Goal: Find contact information: Find contact information

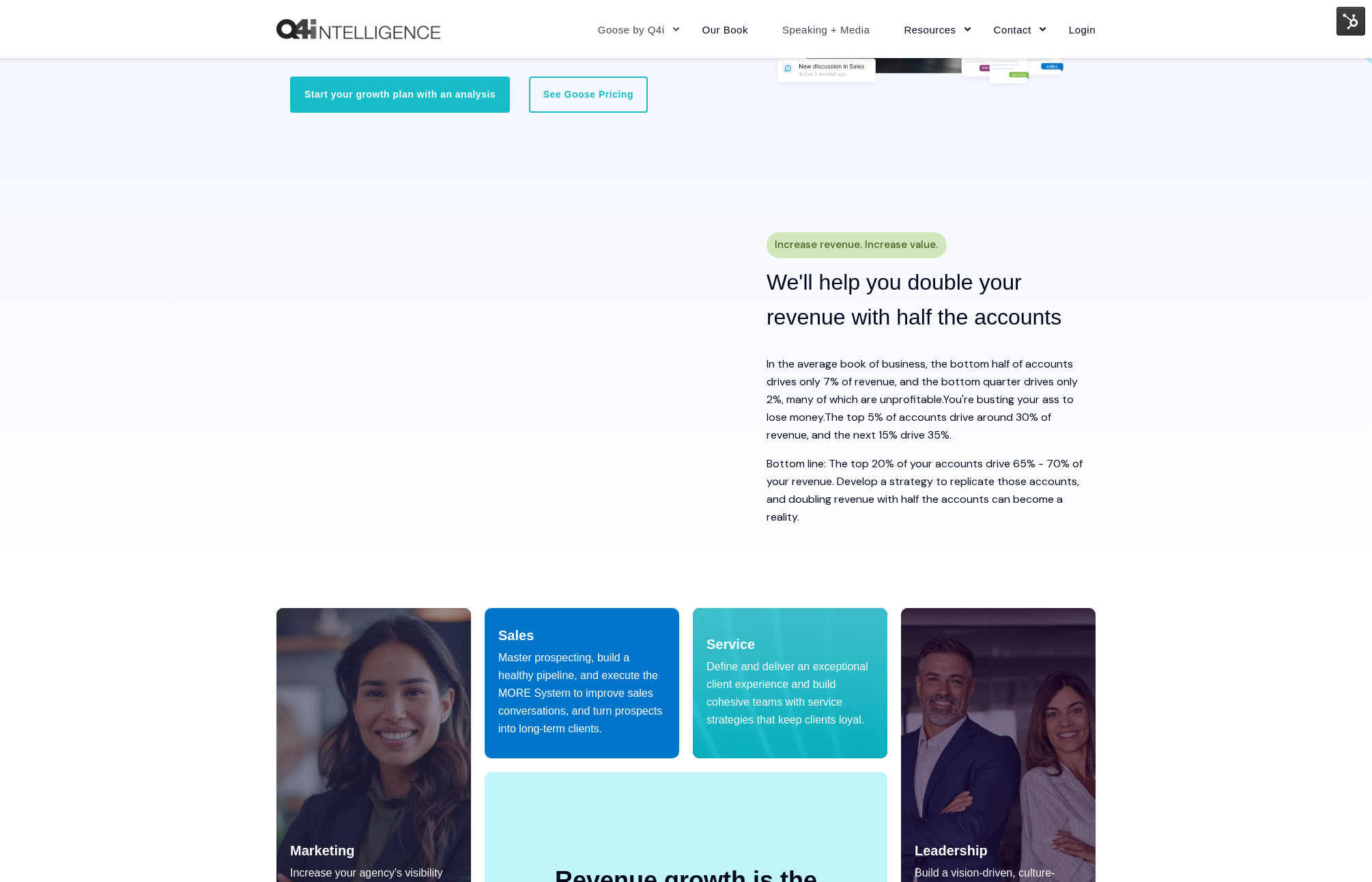
scroll to position [373, 0]
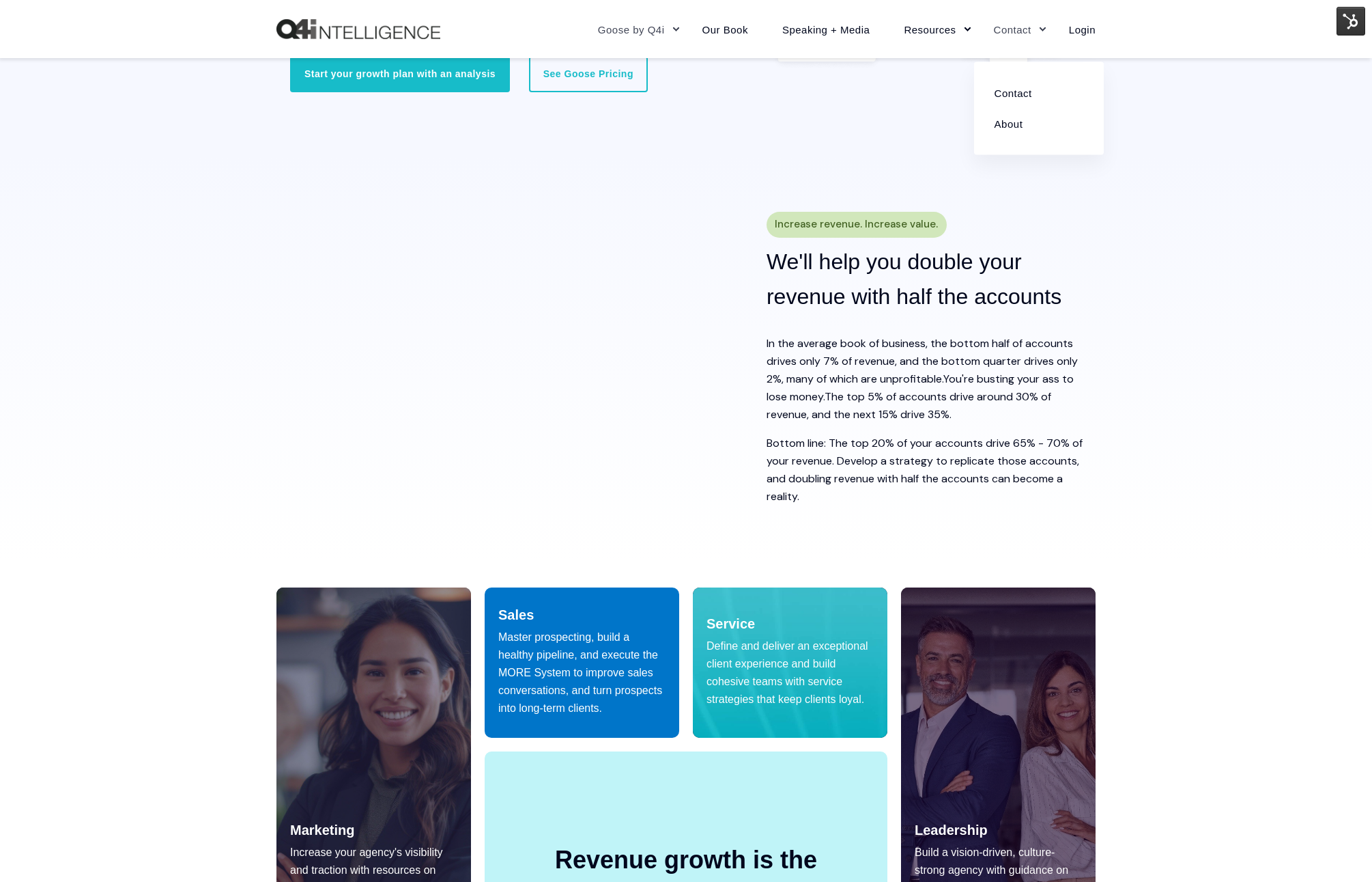
click at [1008, 32] on link "Contact" at bounding box center [1014, 28] width 75 height 59
click at [1003, 100] on link "Contact" at bounding box center [1039, 92] width 109 height 31
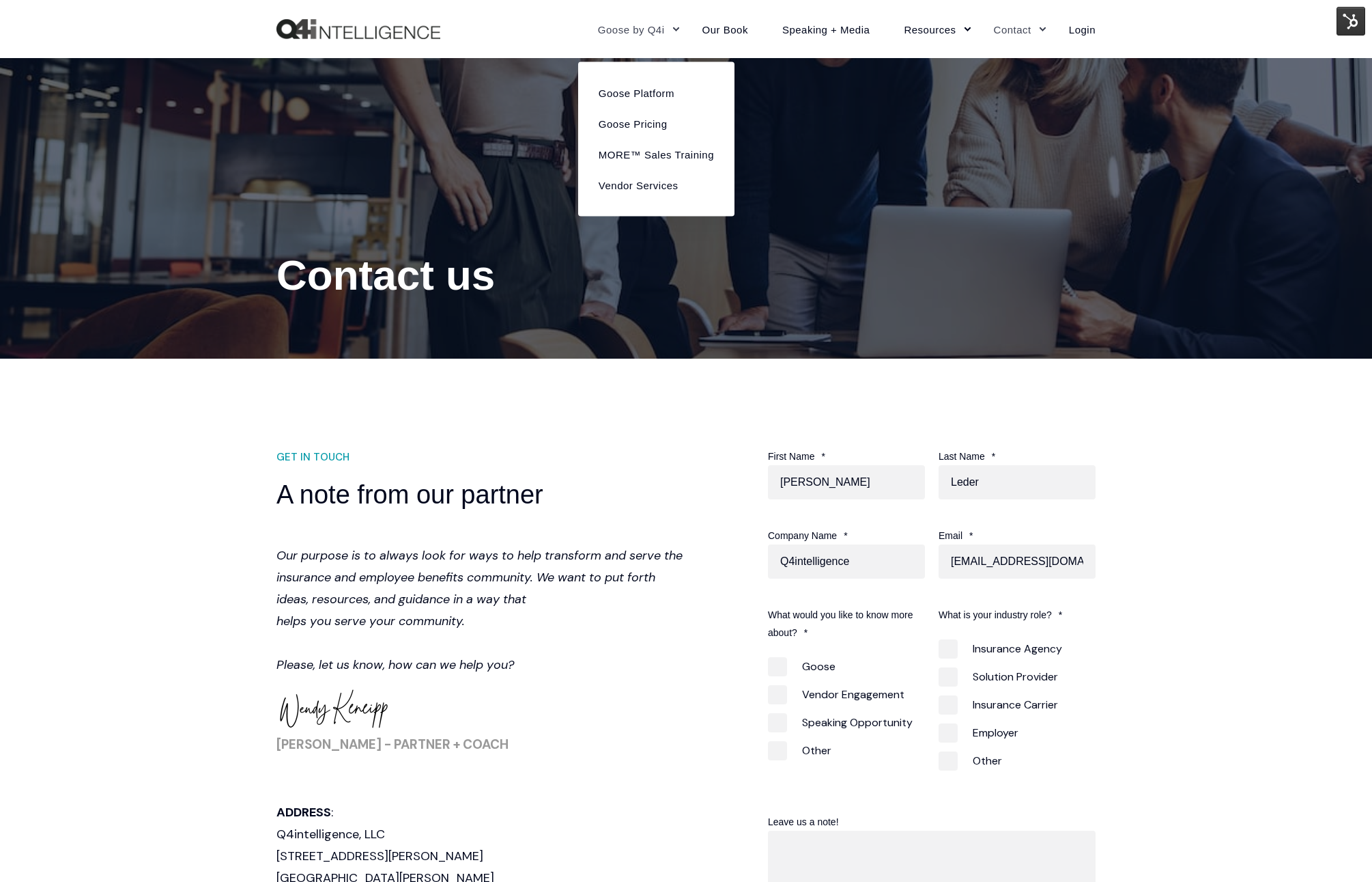
click at [643, 23] on link "Goose by Q4i" at bounding box center [633, 28] width 104 height 59
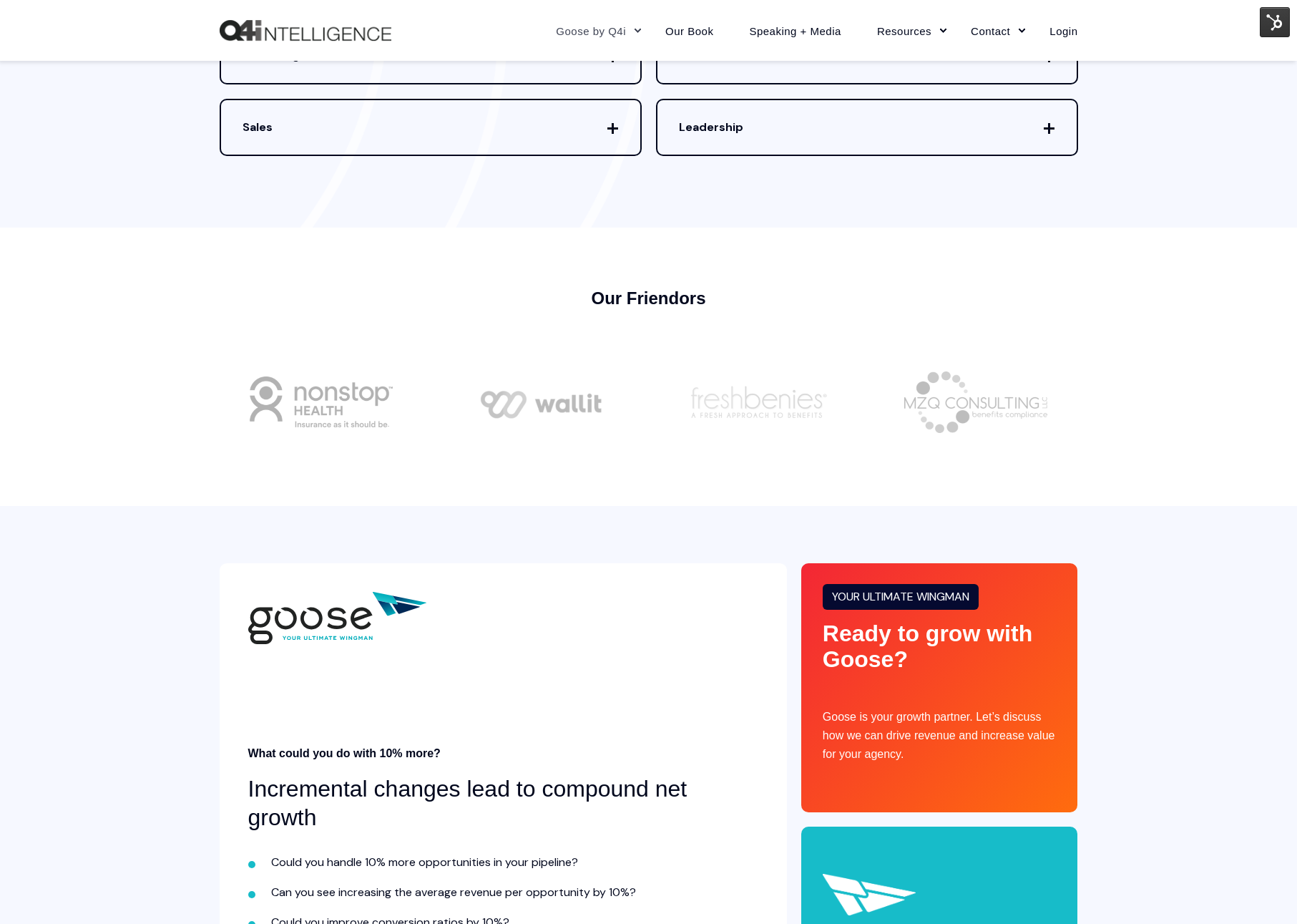
scroll to position [3998, 0]
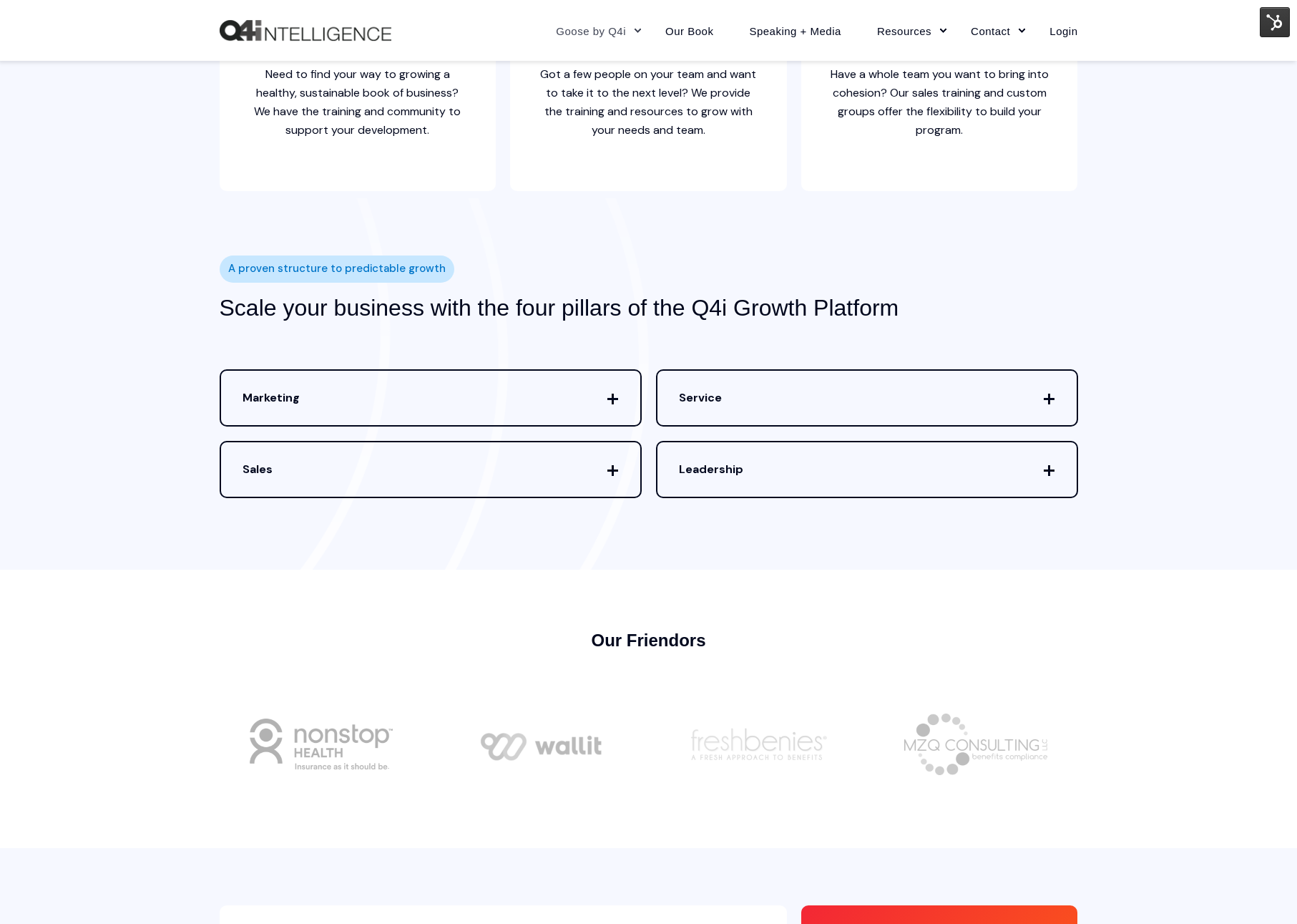
click at [430, 383] on span "Marketing" at bounding box center [430, 397] width 419 height 55
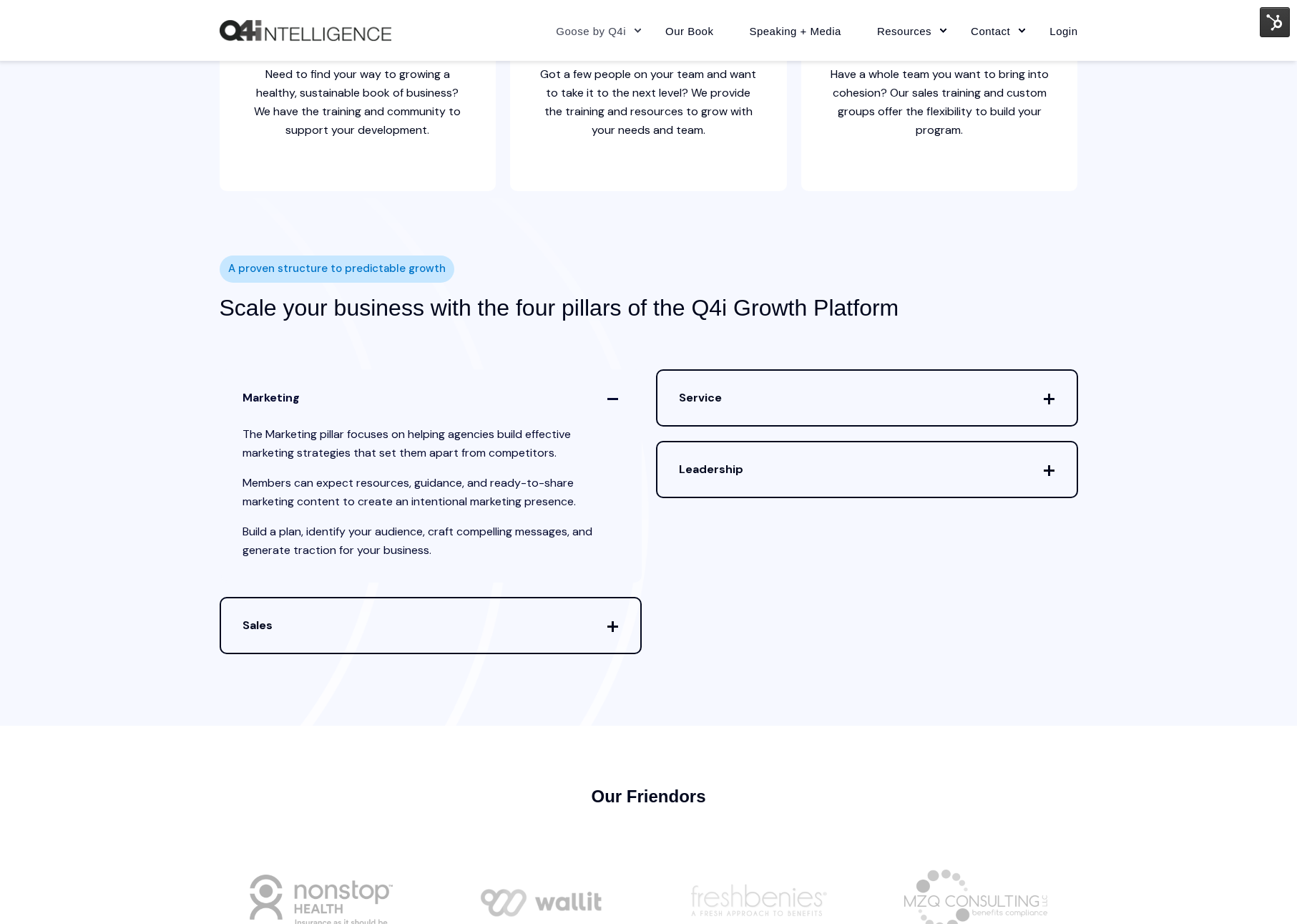
click at [430, 383] on span "Marketing" at bounding box center [430, 397] width 419 height 55
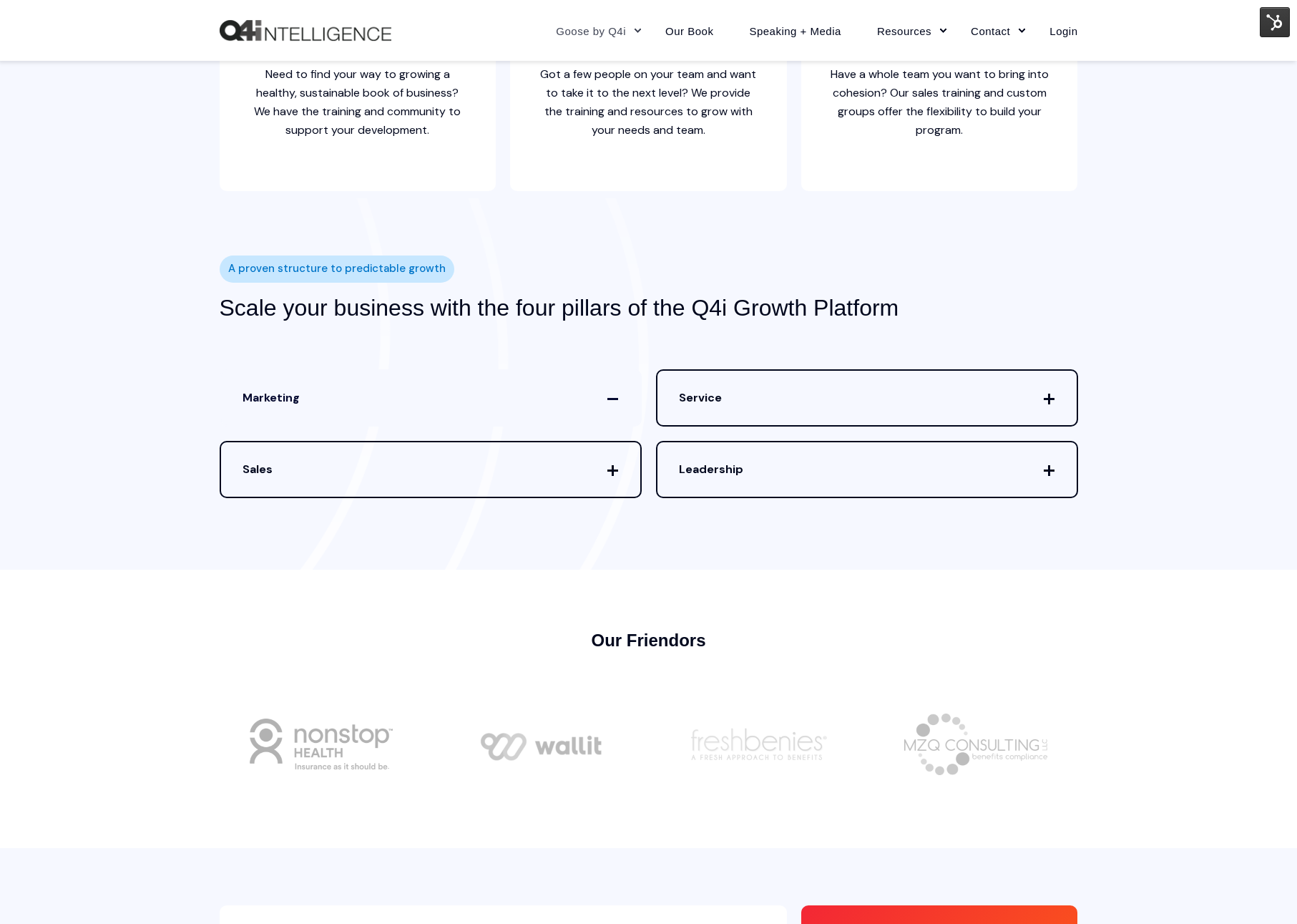
click at [407, 442] on span "Sales" at bounding box center [430, 468] width 419 height 55
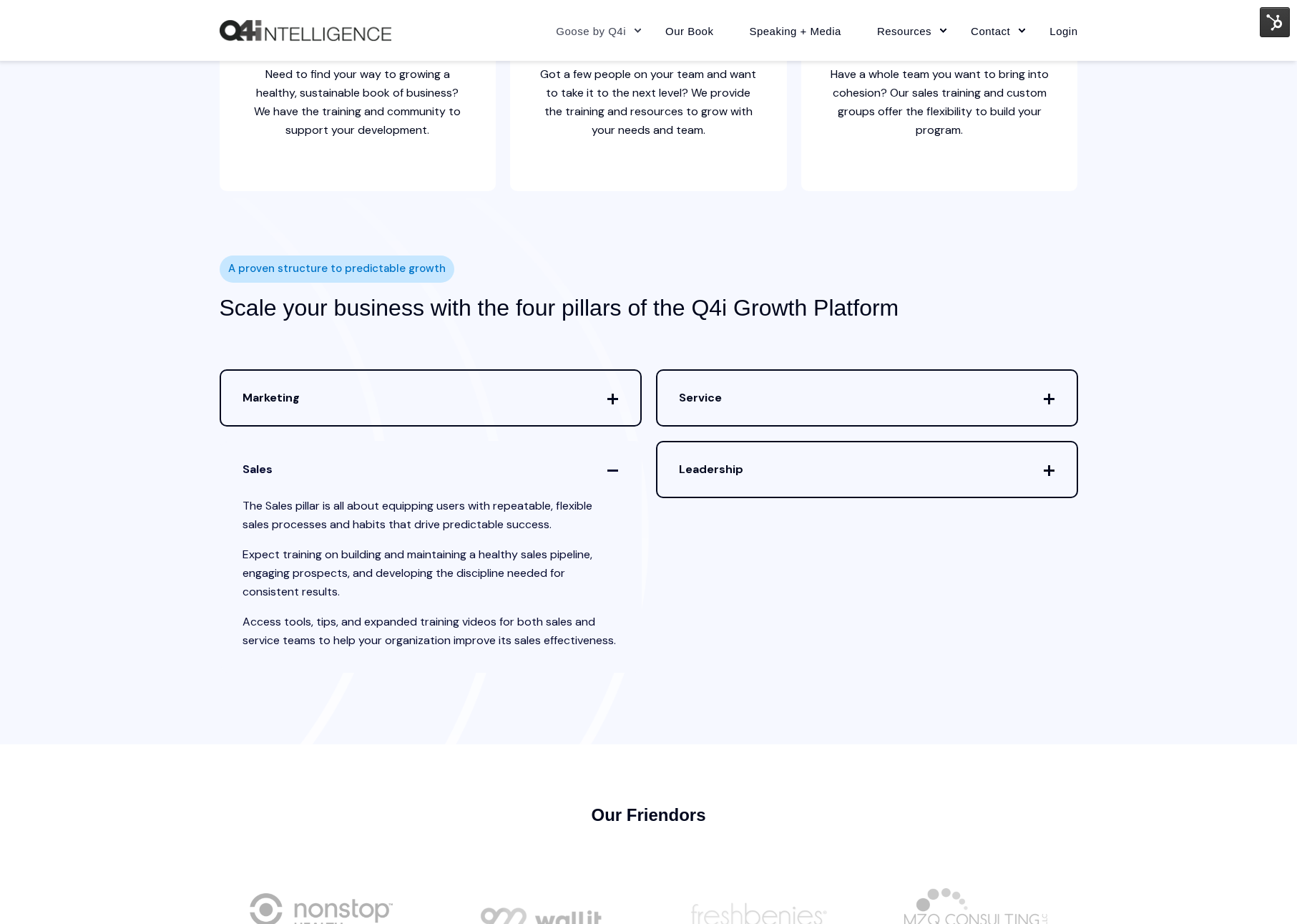
click at [407, 443] on span "Sales" at bounding box center [430, 468] width 419 height 55
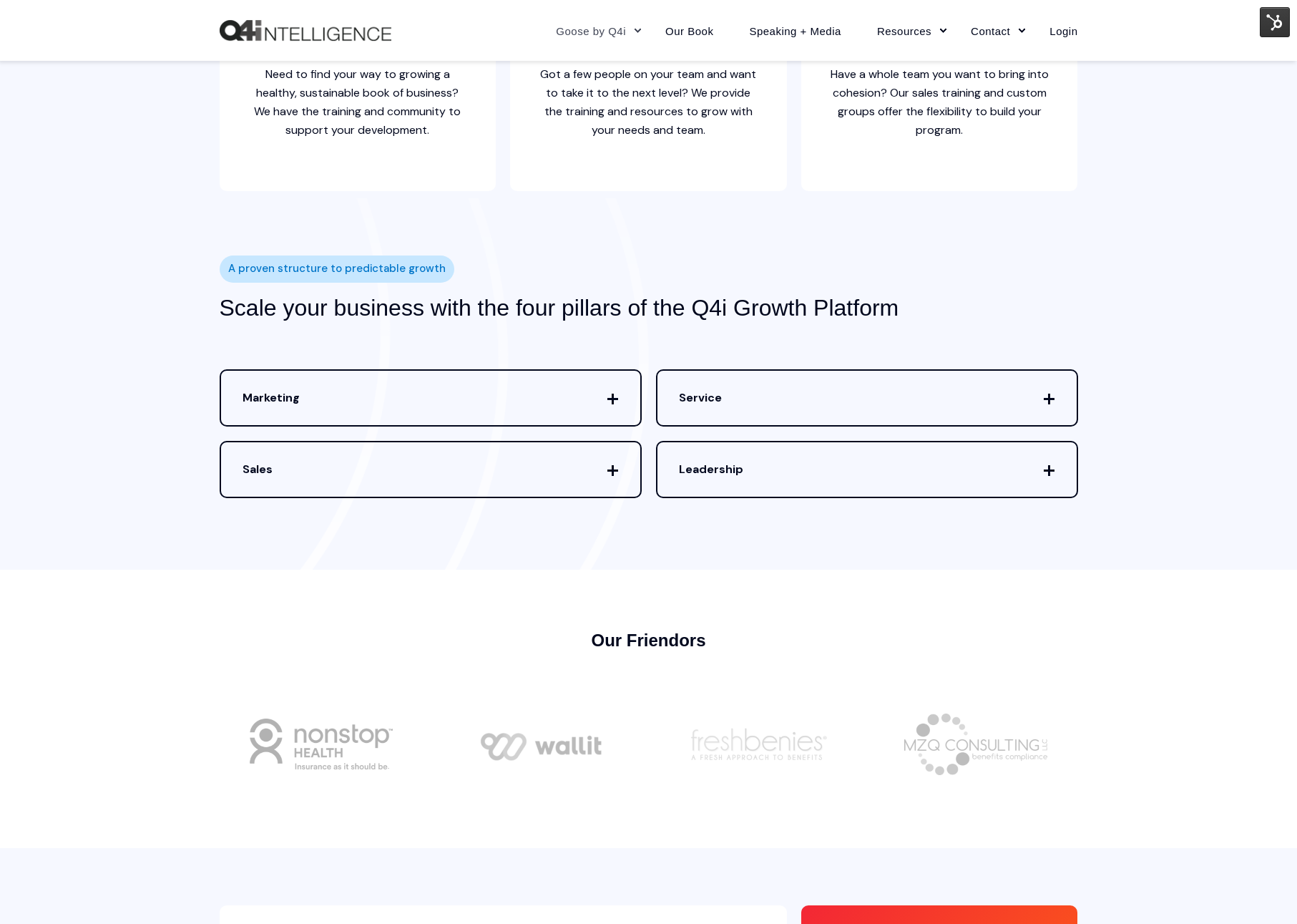
click at [891, 411] on span "Service" at bounding box center [867, 397] width 419 height 55
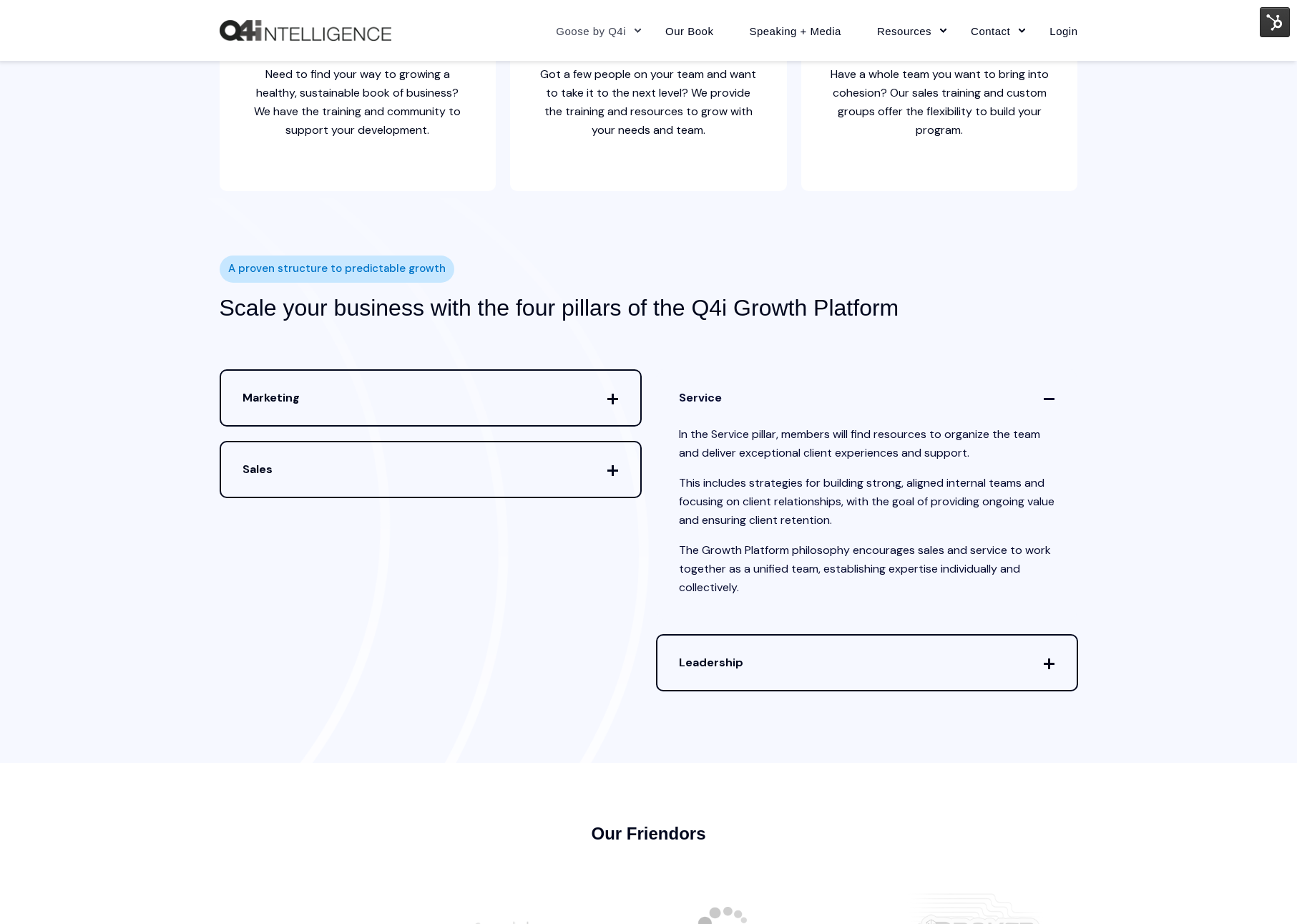
click at [822, 392] on span "Service" at bounding box center [867, 397] width 419 height 55
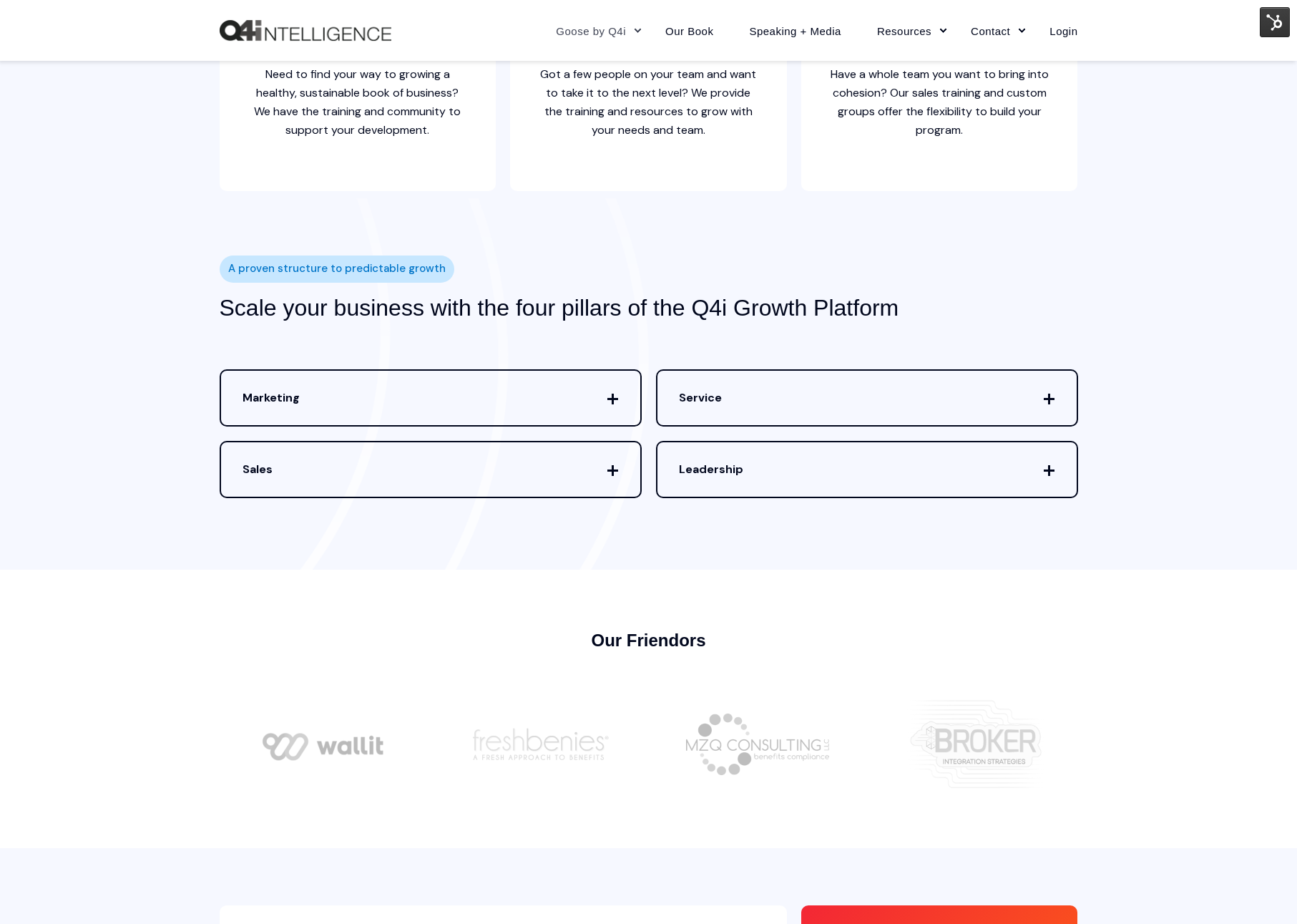
click at [814, 473] on span "Leadership" at bounding box center [867, 468] width 419 height 55
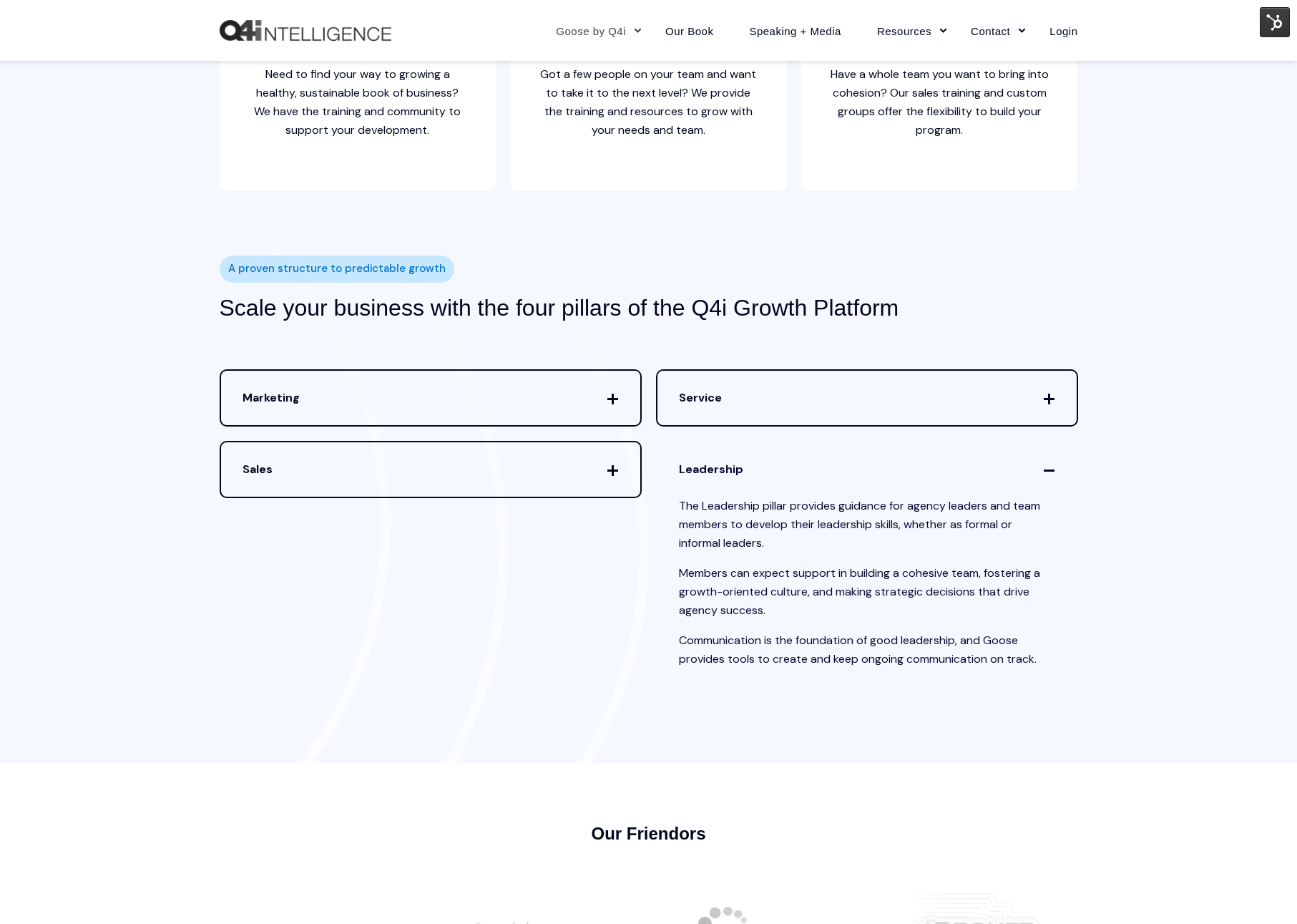
click at [814, 473] on span "Leadership" at bounding box center [867, 468] width 419 height 55
